Goal: Find specific page/section: Find specific page/section

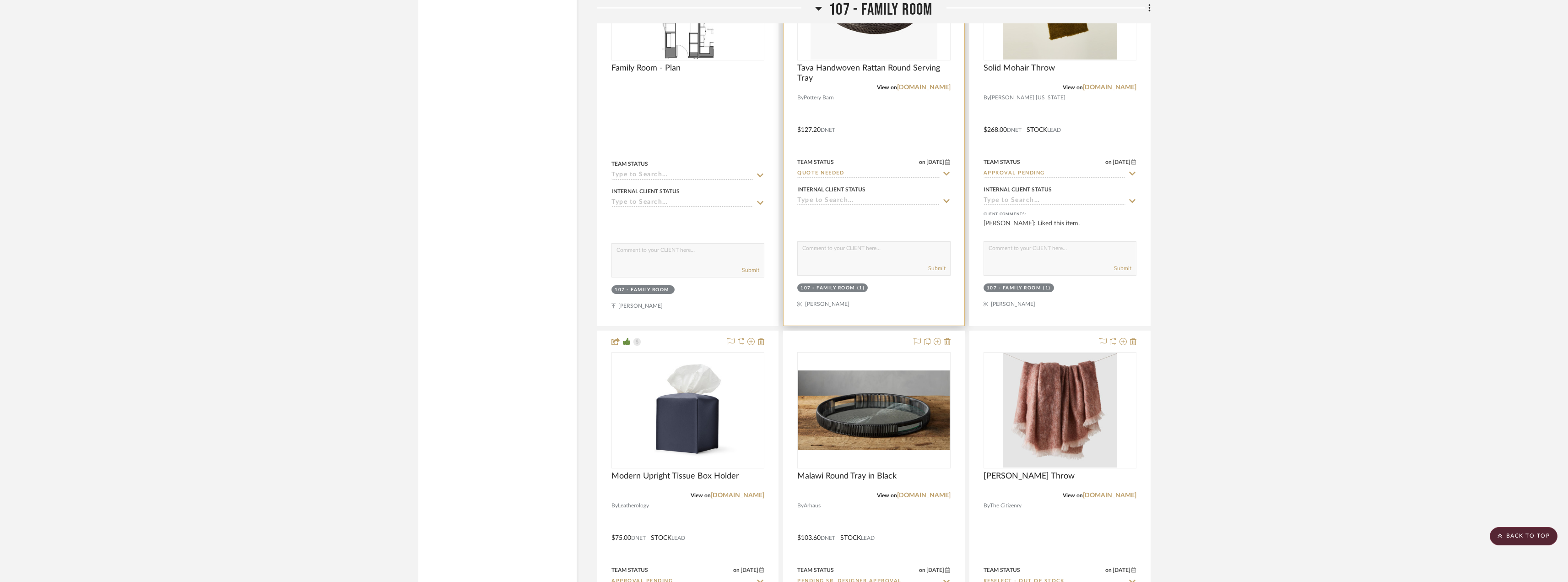
scroll to position [2518, 0]
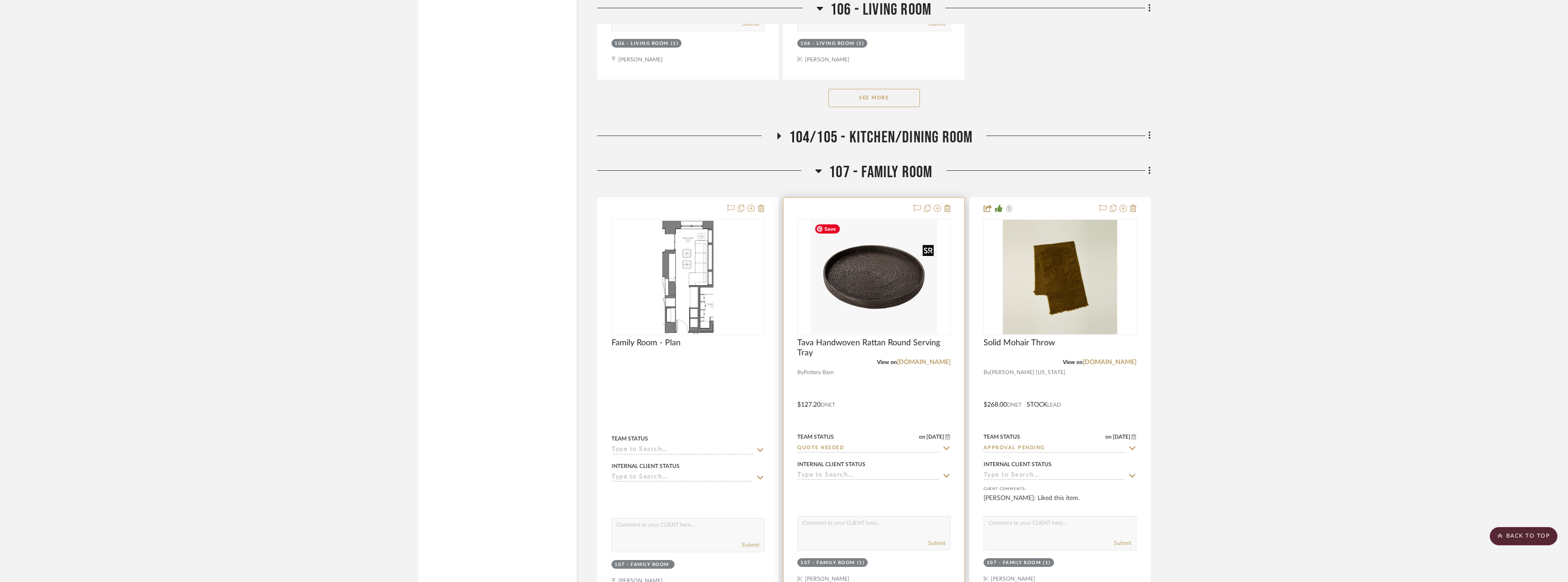
click at [856, 305] on img "0" at bounding box center [874, 276] width 127 height 114
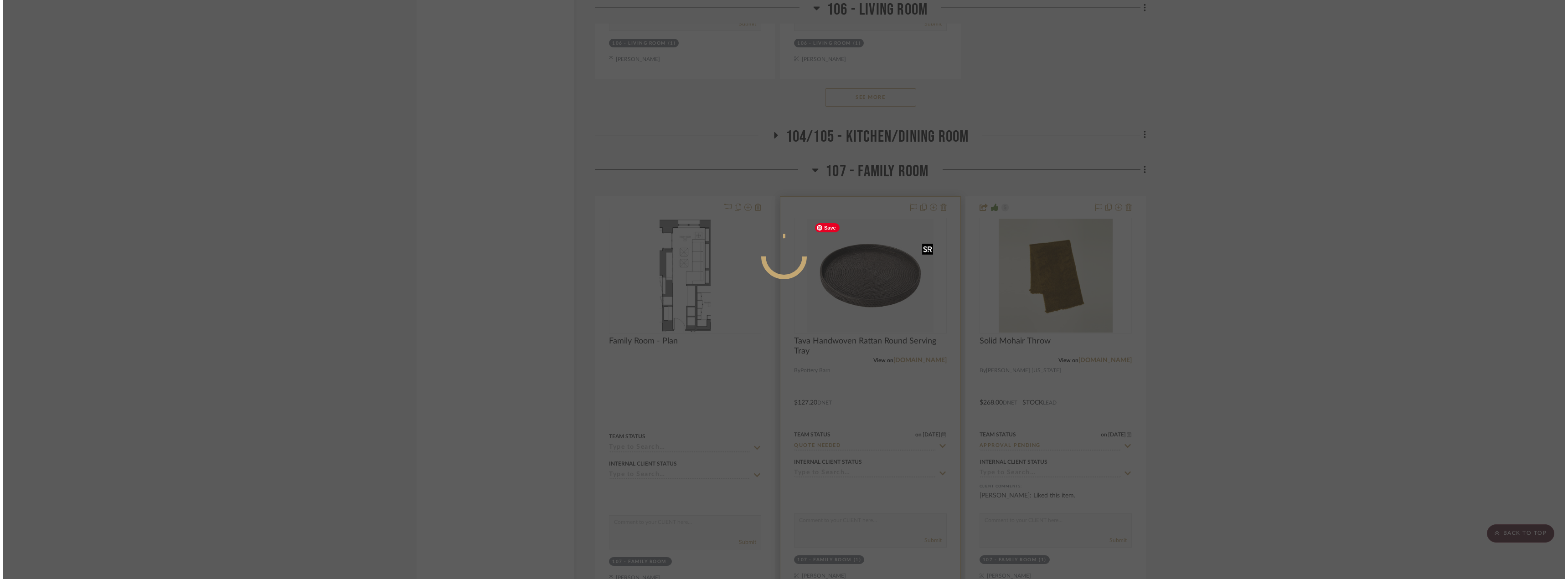
scroll to position [0, 0]
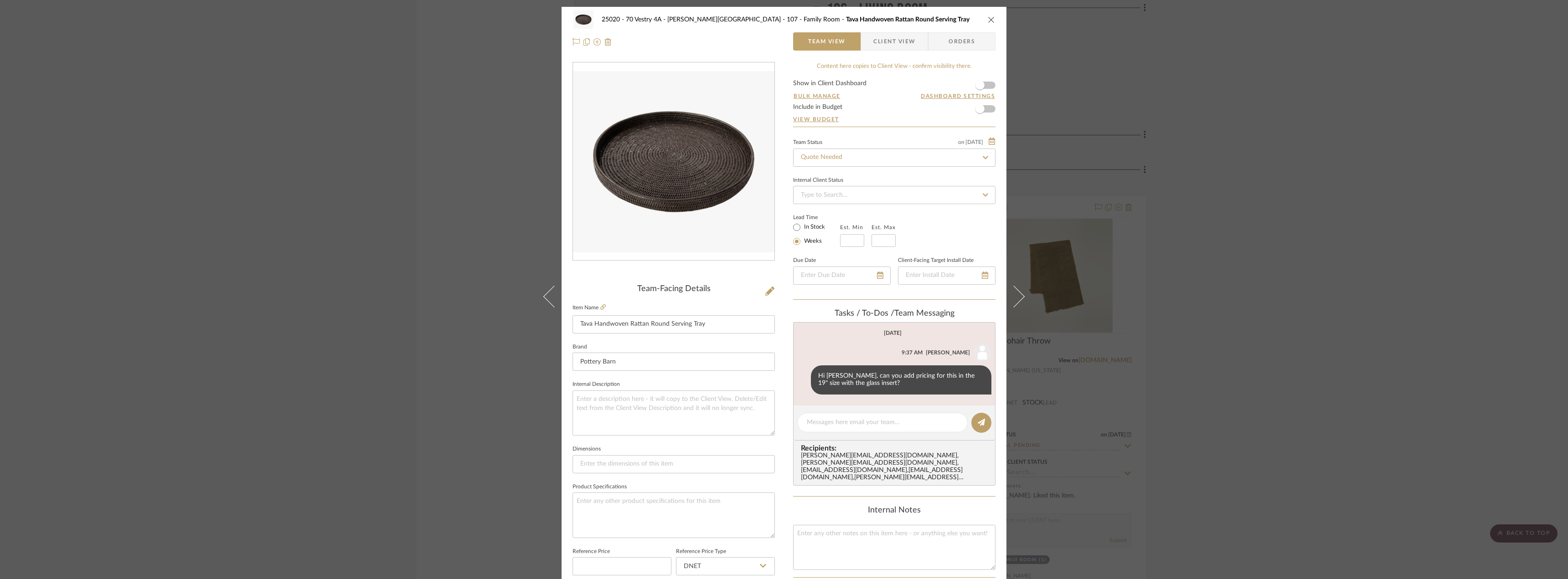
click at [881, 40] on span "Client View" at bounding box center [894, 41] width 42 height 18
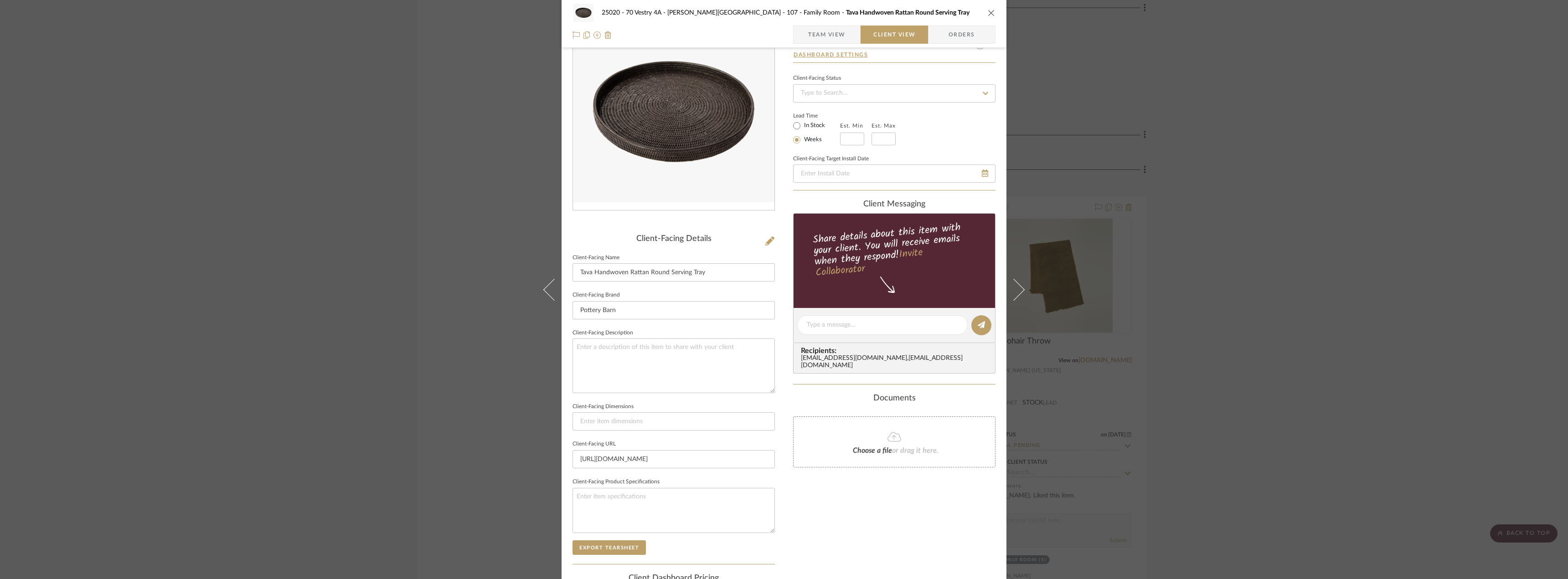
scroll to position [91, 0]
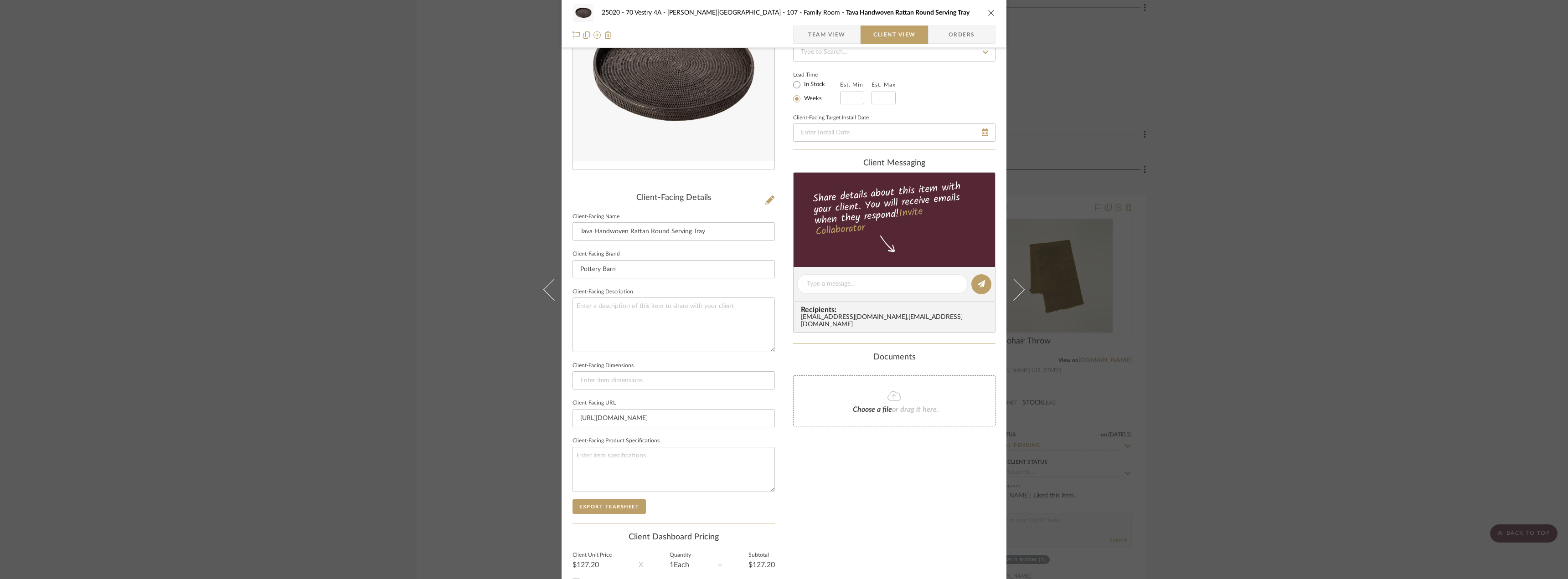
click at [815, 36] on span "Team View" at bounding box center [827, 35] width 37 height 18
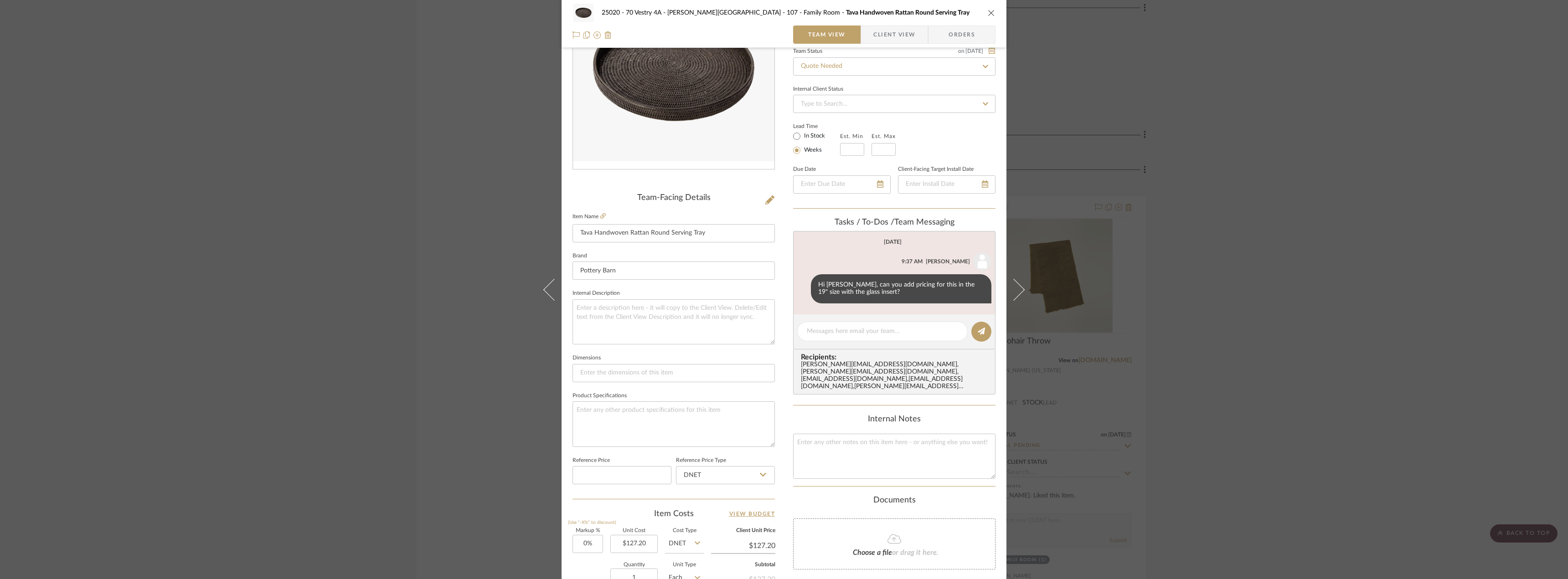
click at [895, 35] on span "Client View" at bounding box center [894, 35] width 42 height 18
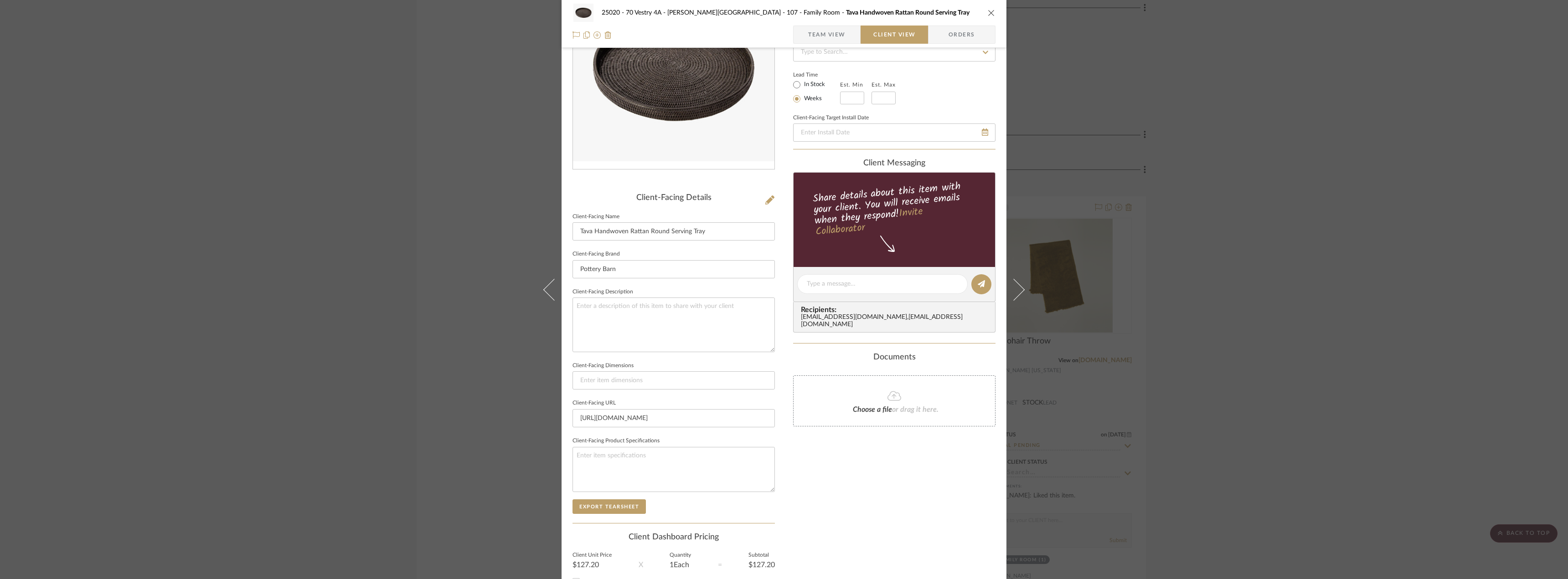
click at [1350, 144] on div "25020 - 70 Vestry 4A - [PERSON_NAME] 107 - Family Room Tava Handwoven Rattan Ro…" at bounding box center [784, 290] width 1568 height 579
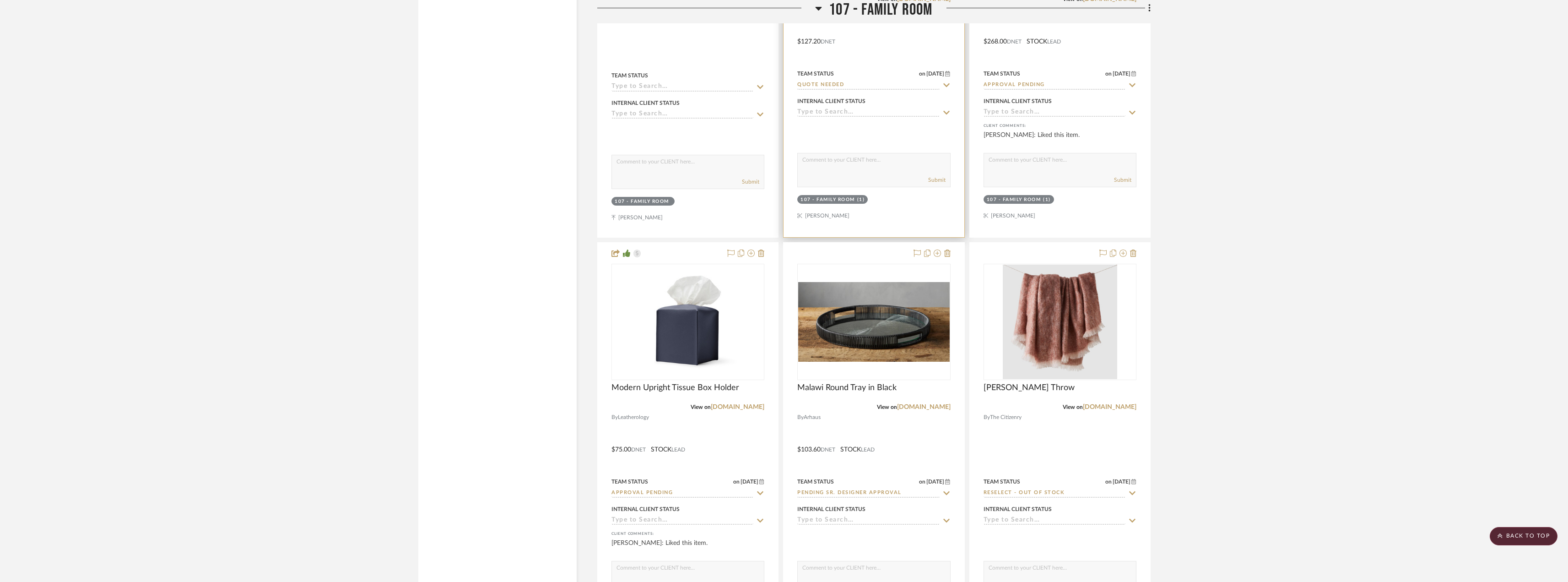
scroll to position [2930, 0]
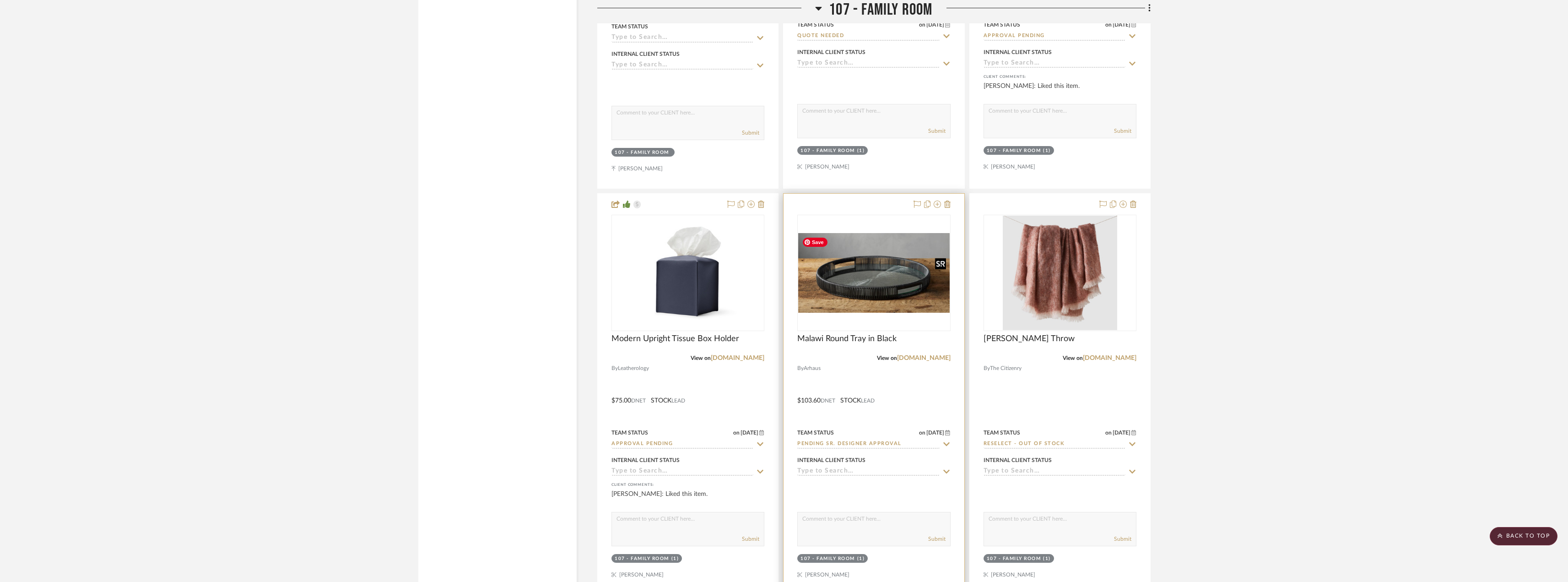
click at [0, 0] on img at bounding box center [0, 0] width 0 height 0
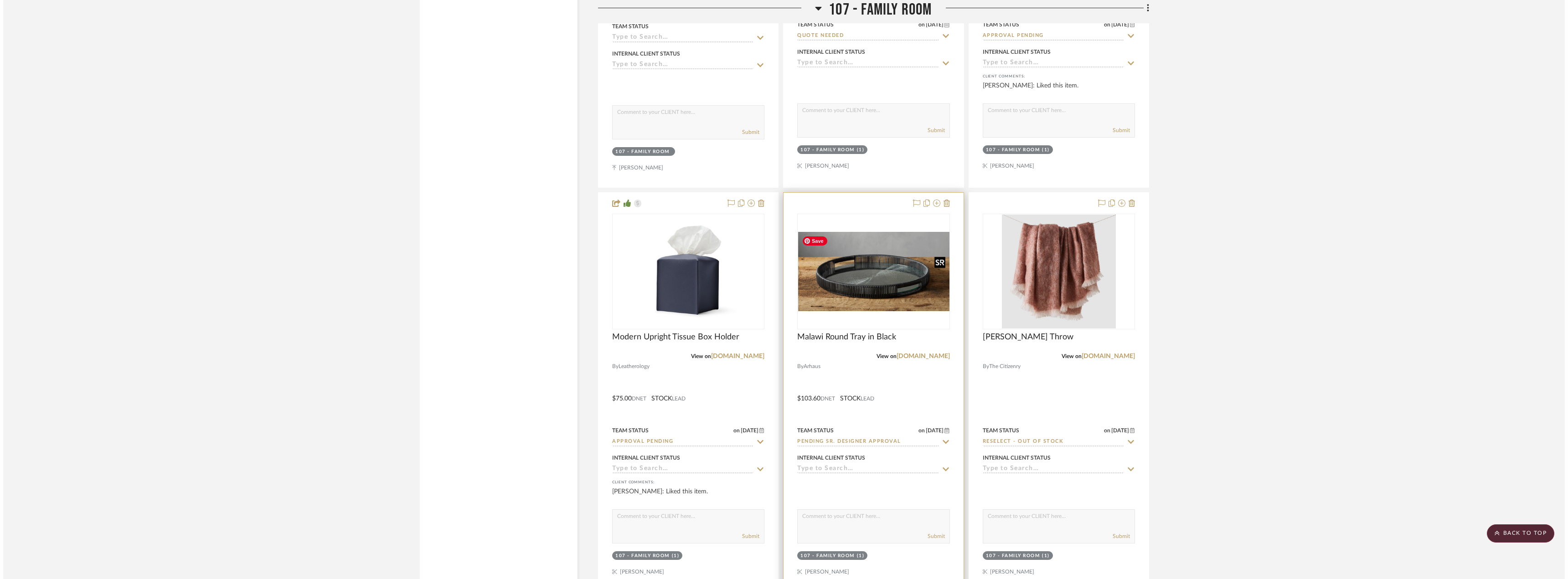
scroll to position [0, 0]
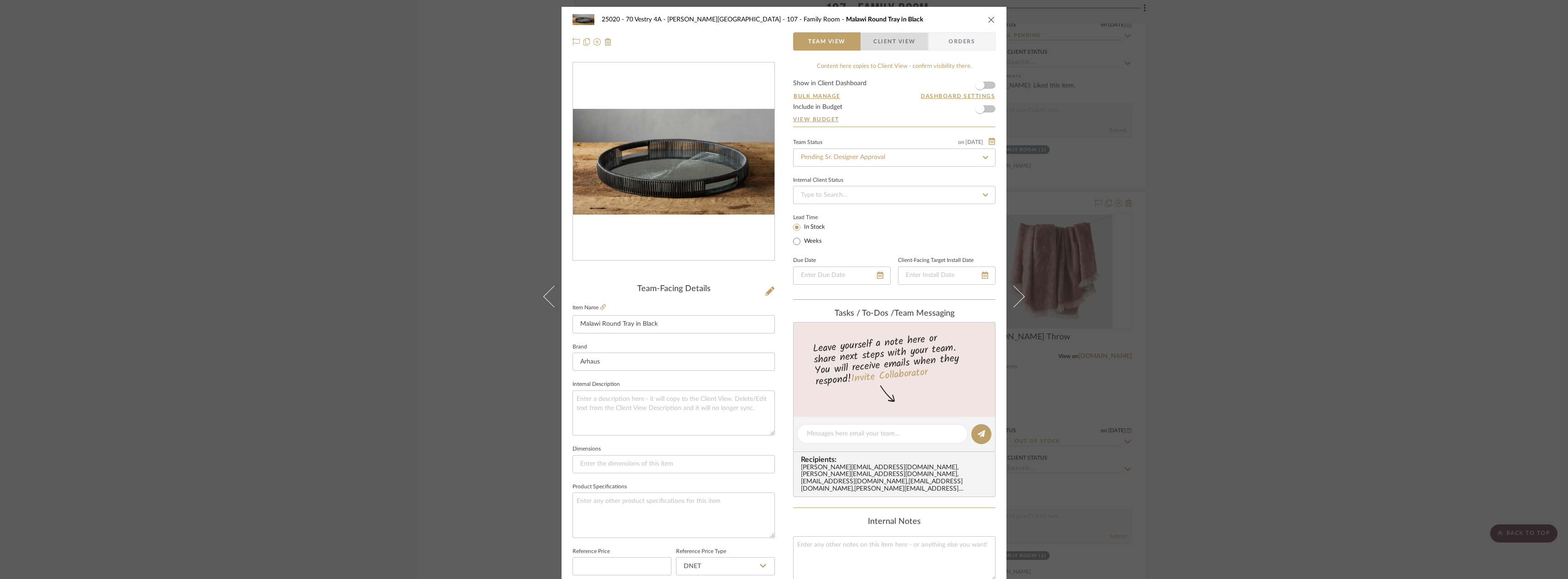
click at [867, 49] on span "button" at bounding box center [867, 41] width 12 height 18
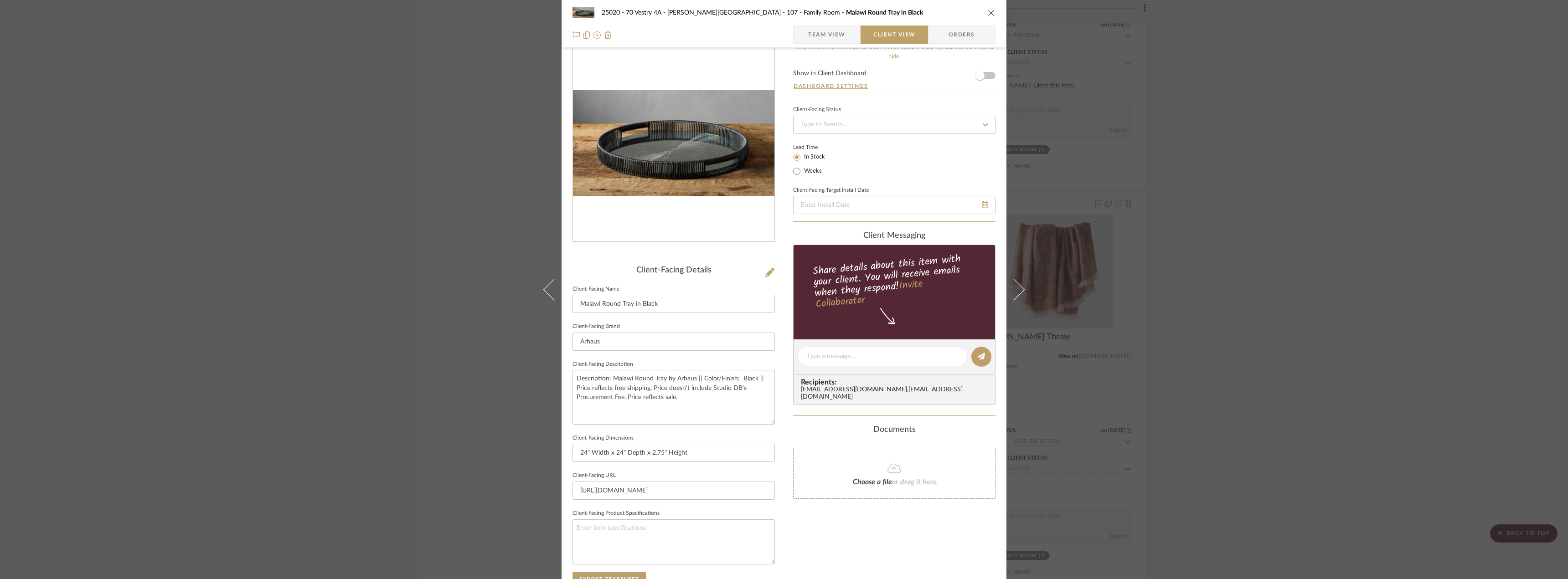
scroll to position [137, 0]
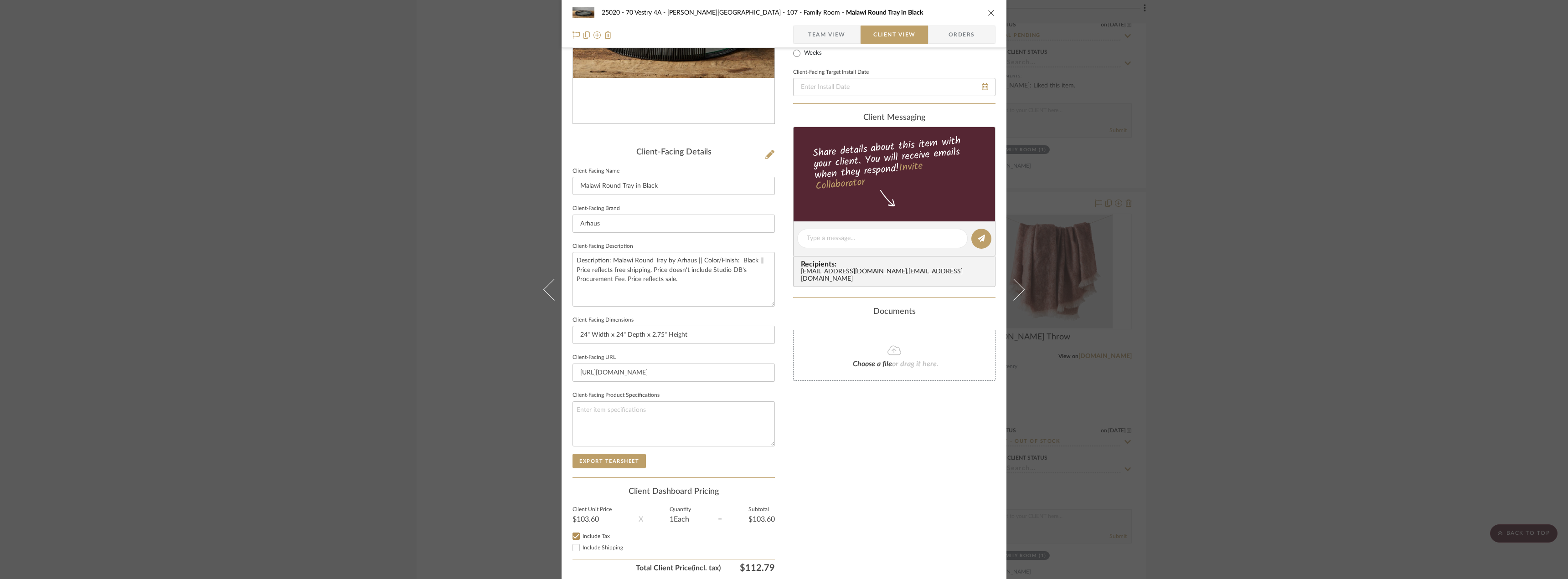
click at [1166, 246] on div "25020 - 70 Vestry 4A - [PERSON_NAME] 107 - Family Room [GEOGRAPHIC_DATA] Round …" at bounding box center [784, 290] width 1568 height 579
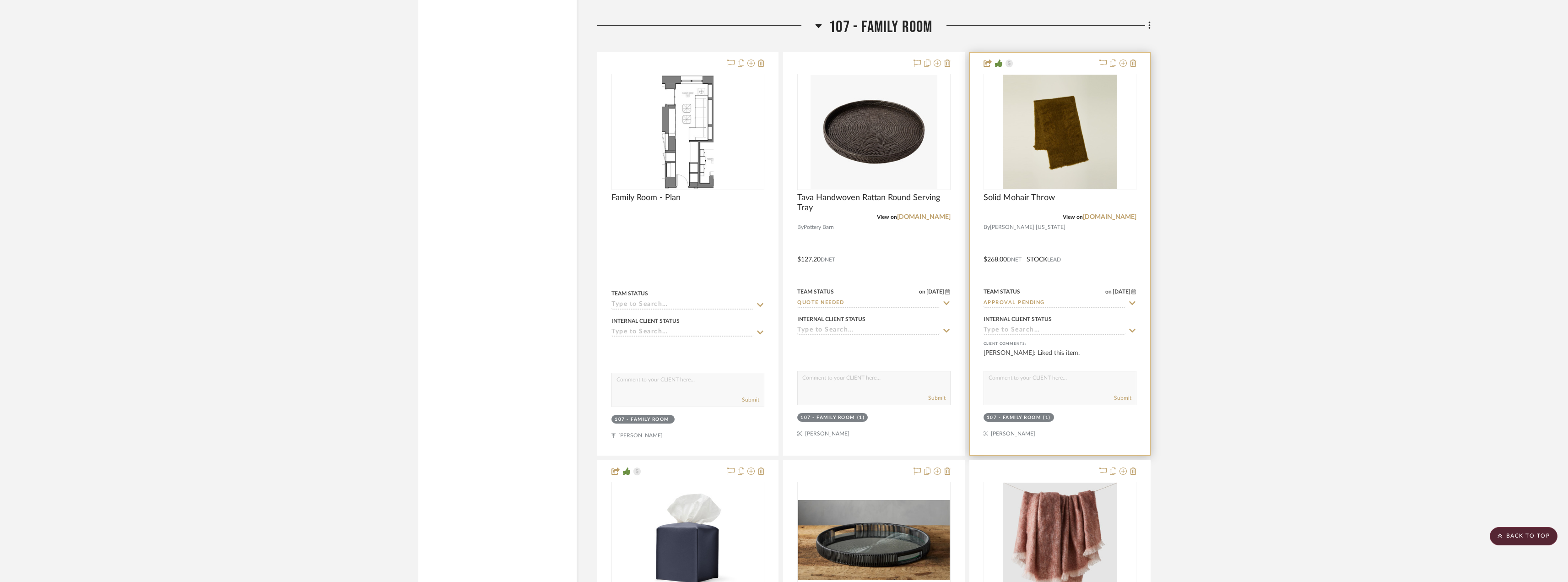
scroll to position [2609, 0]
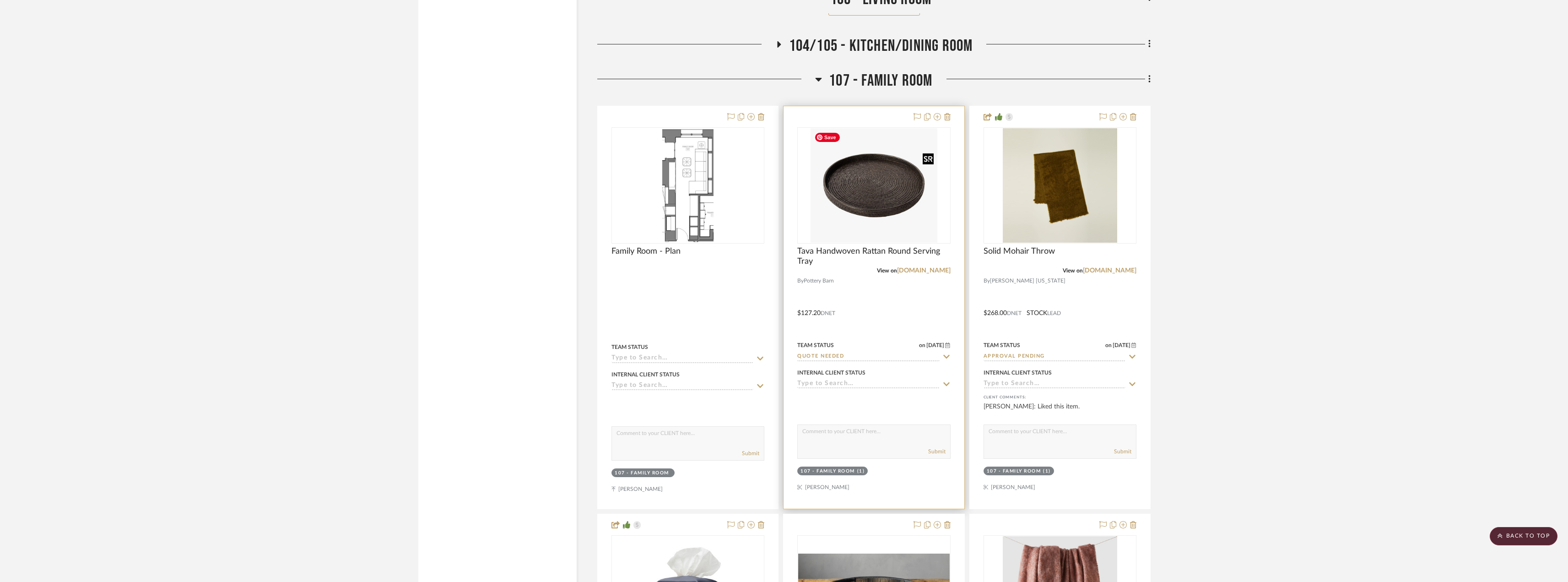
click at [883, 230] on img "0" at bounding box center [874, 185] width 127 height 114
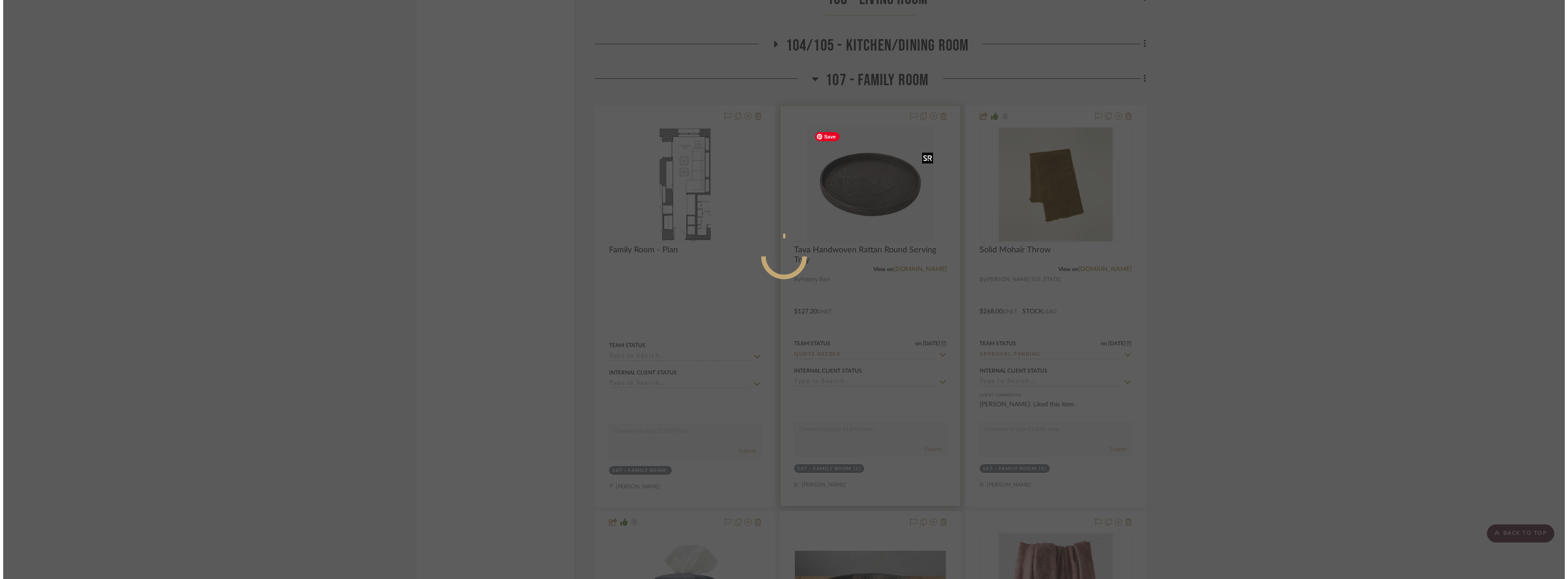
scroll to position [0, 0]
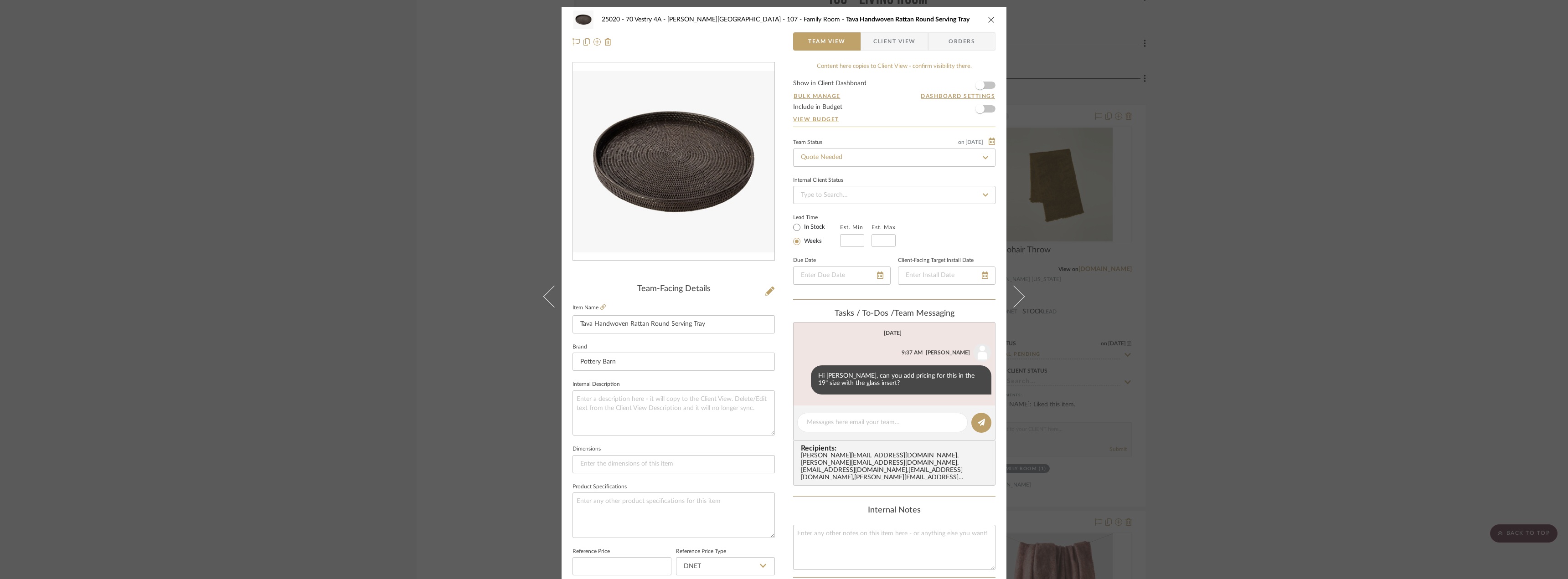
click at [320, 158] on div "25020 - 70 Vestry 4A - [PERSON_NAME] 107 - Family Room Tava Handwoven Rattan Ro…" at bounding box center [784, 290] width 1568 height 579
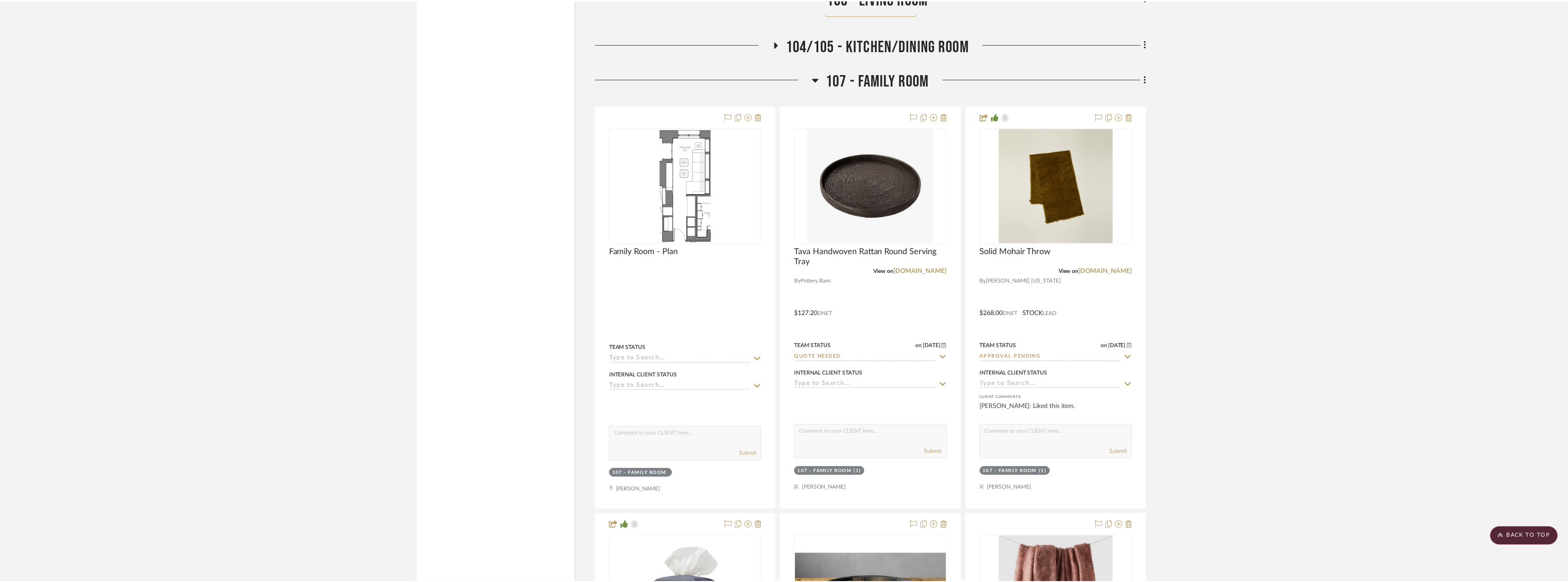
scroll to position [2609, 0]
